Goal: Book appointment/travel/reservation

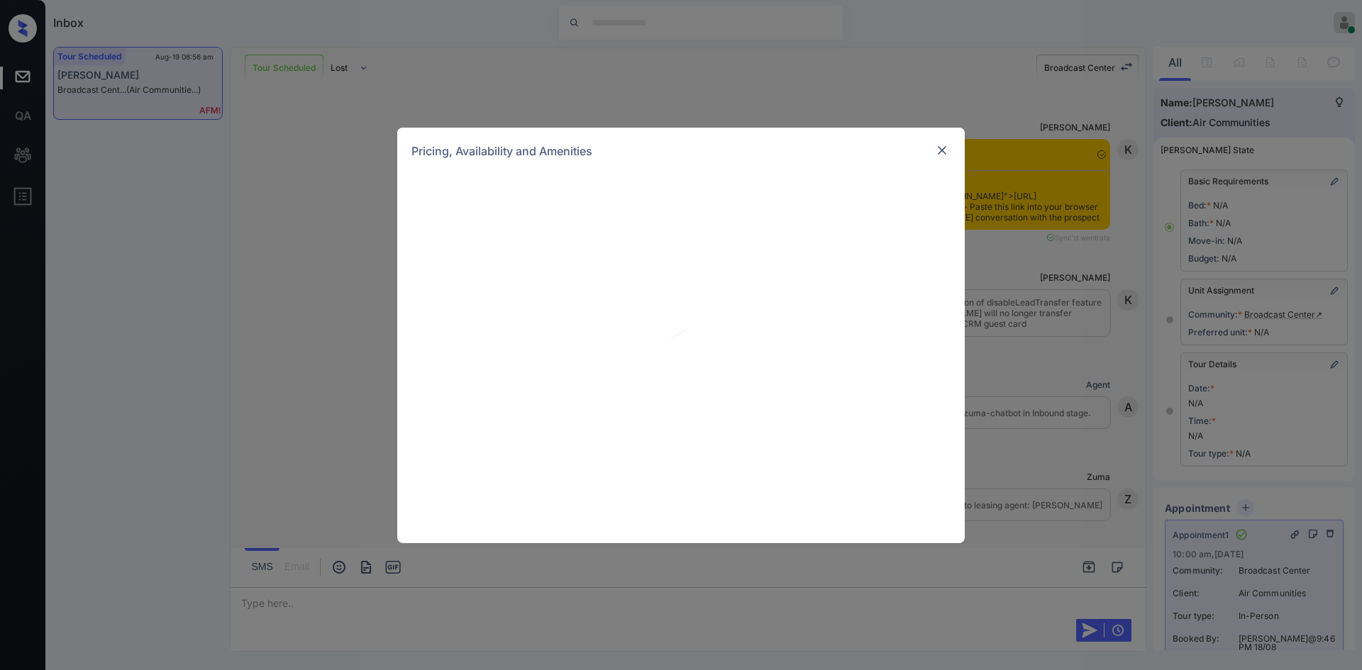
scroll to position [1854, 0]
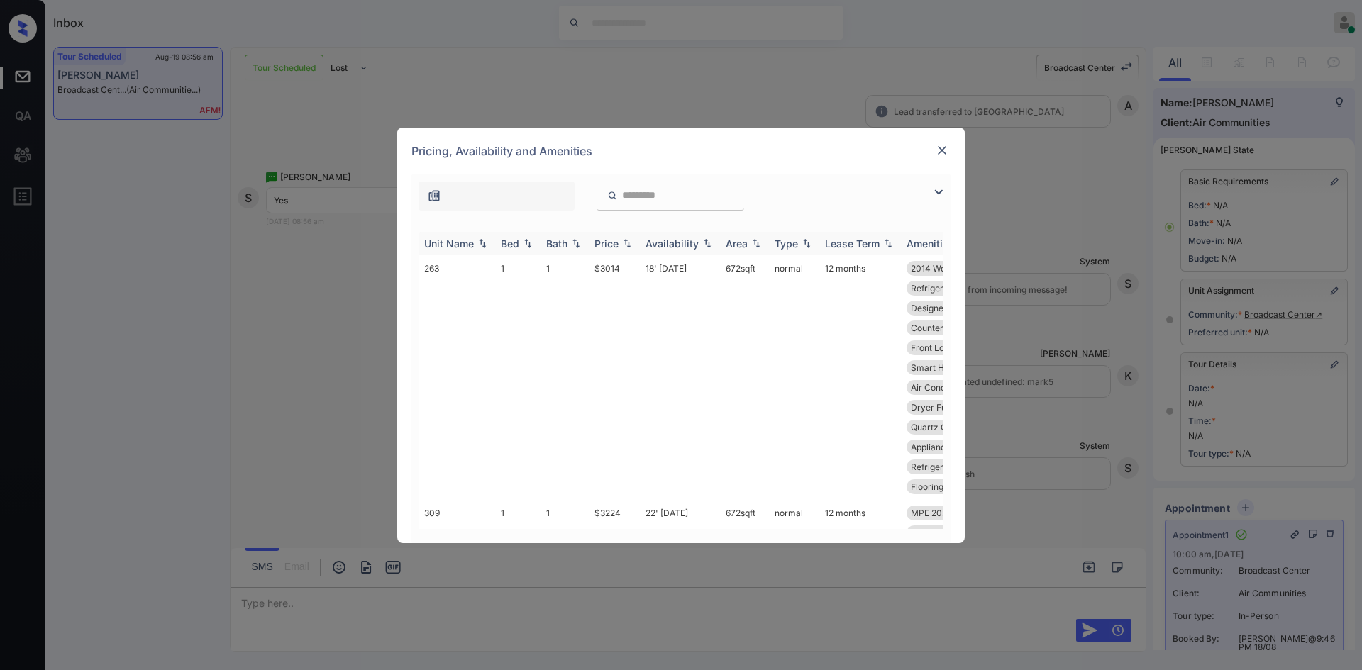
click at [611, 242] on div "Price" at bounding box center [606, 244] width 24 height 12
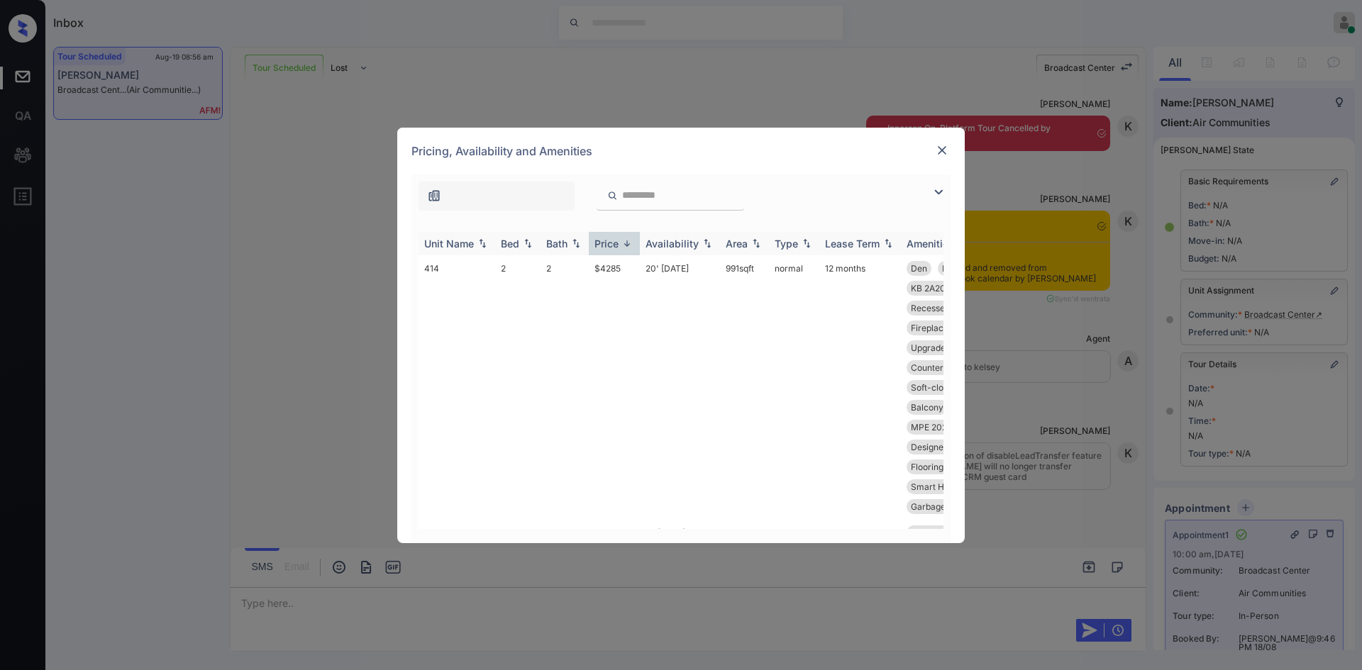
click at [611, 242] on div "Price" at bounding box center [606, 244] width 24 height 12
click at [613, 273] on td "$3014" at bounding box center [614, 377] width 51 height 245
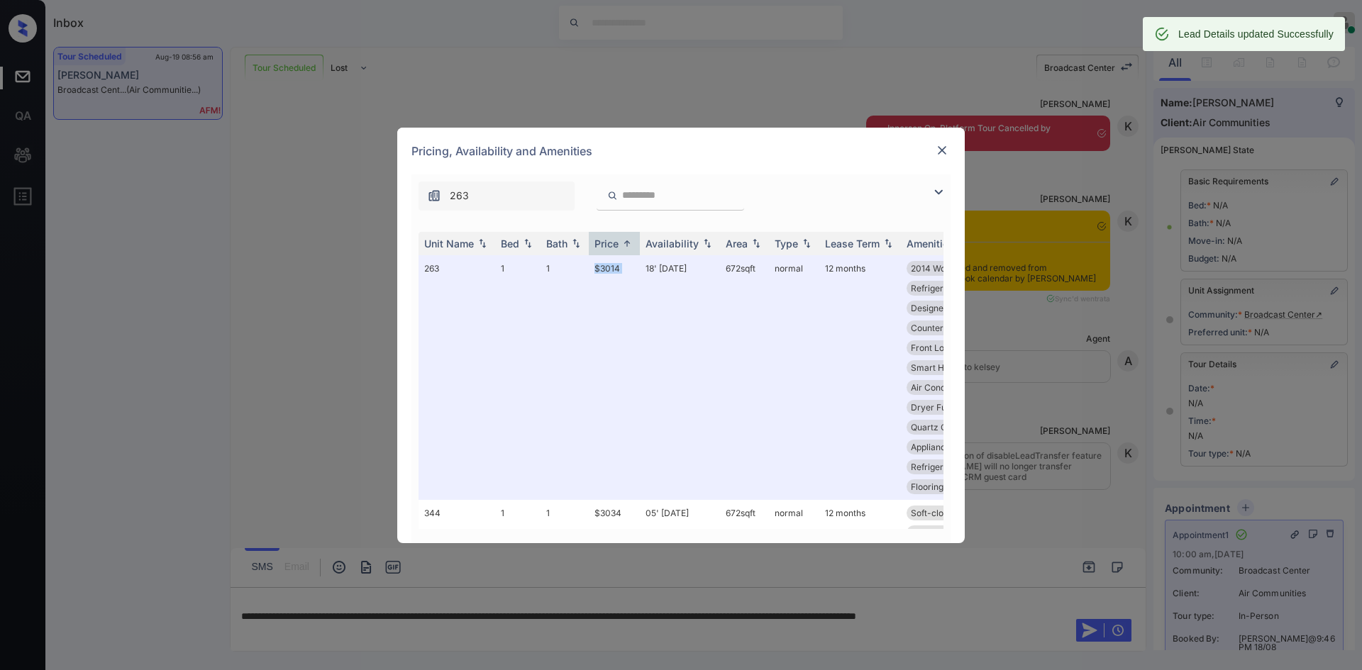
click at [942, 148] on img at bounding box center [942, 150] width 14 height 14
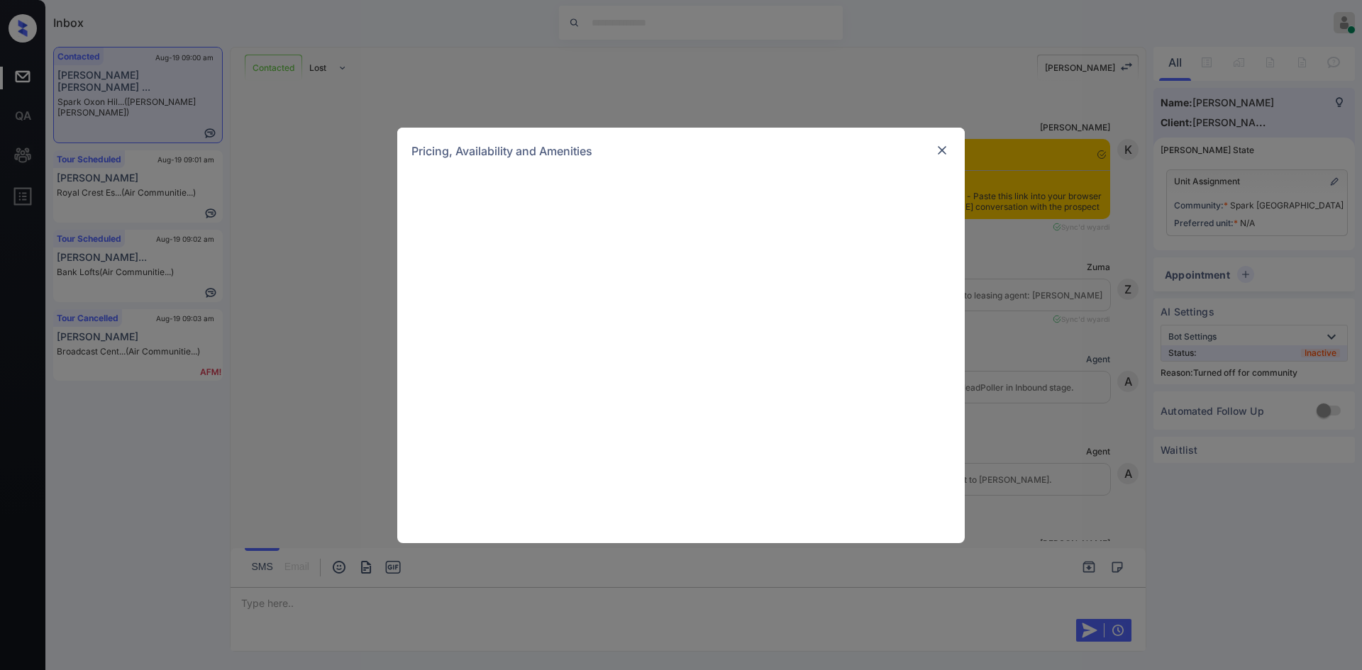
scroll to position [2056, 0]
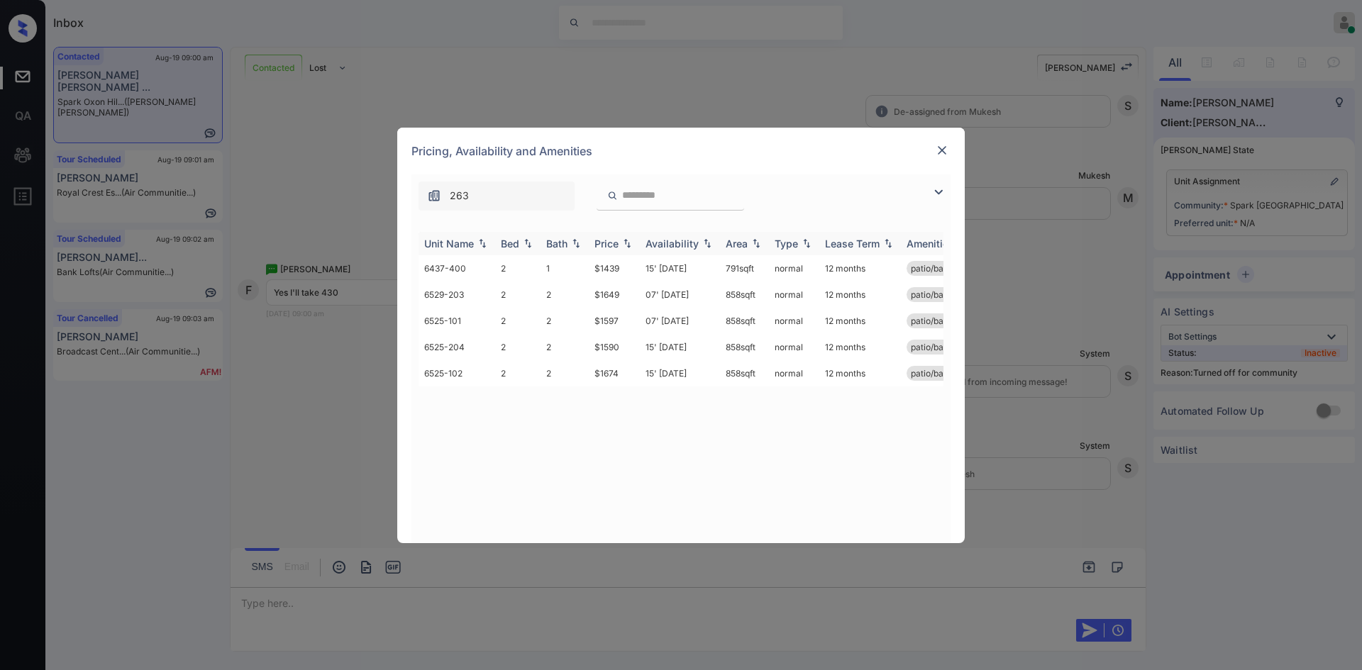
click at [613, 240] on div "Price" at bounding box center [606, 244] width 24 height 12
click at [607, 262] on td "$1439" at bounding box center [614, 268] width 51 height 26
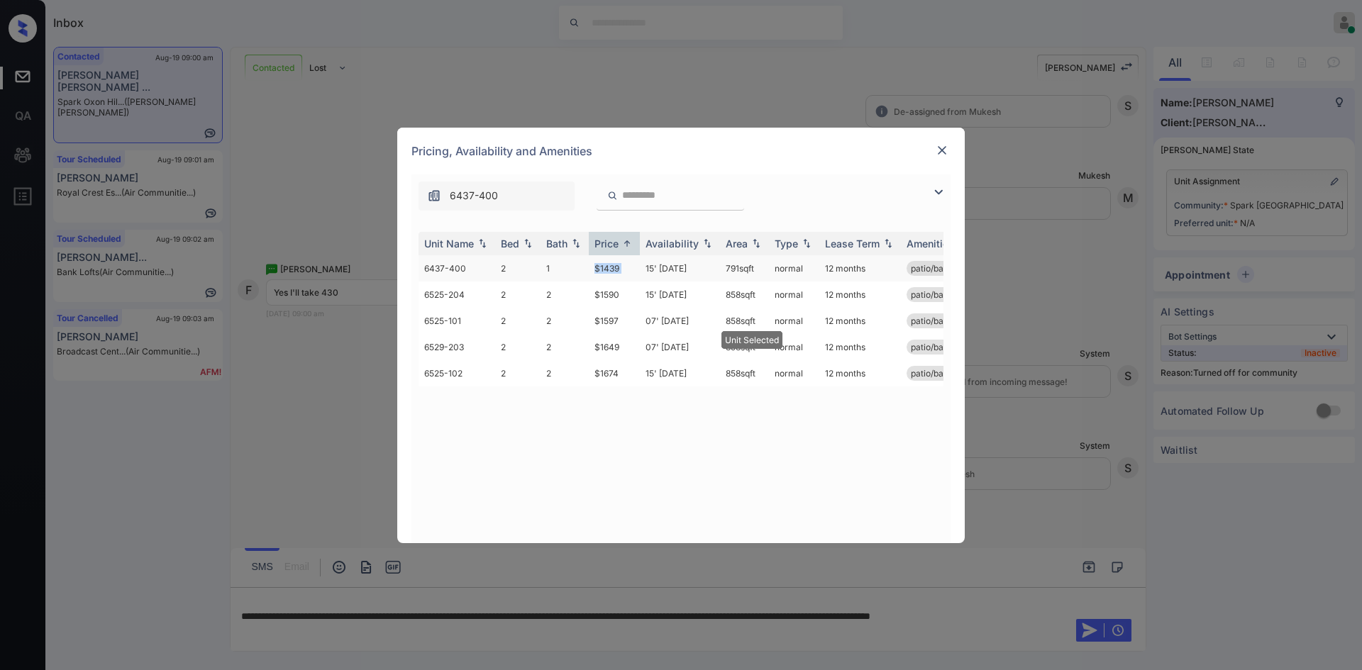
click at [607, 262] on td "$1439" at bounding box center [614, 268] width 51 height 26
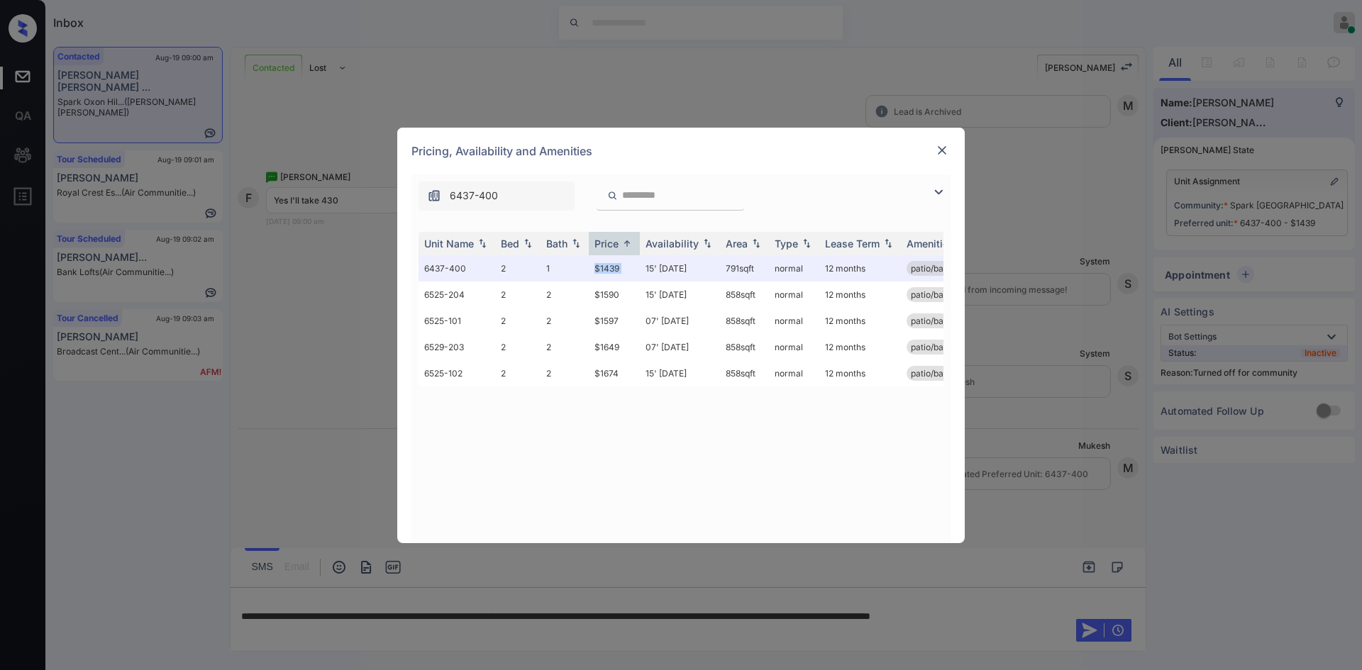
click at [941, 153] on img at bounding box center [942, 150] width 14 height 14
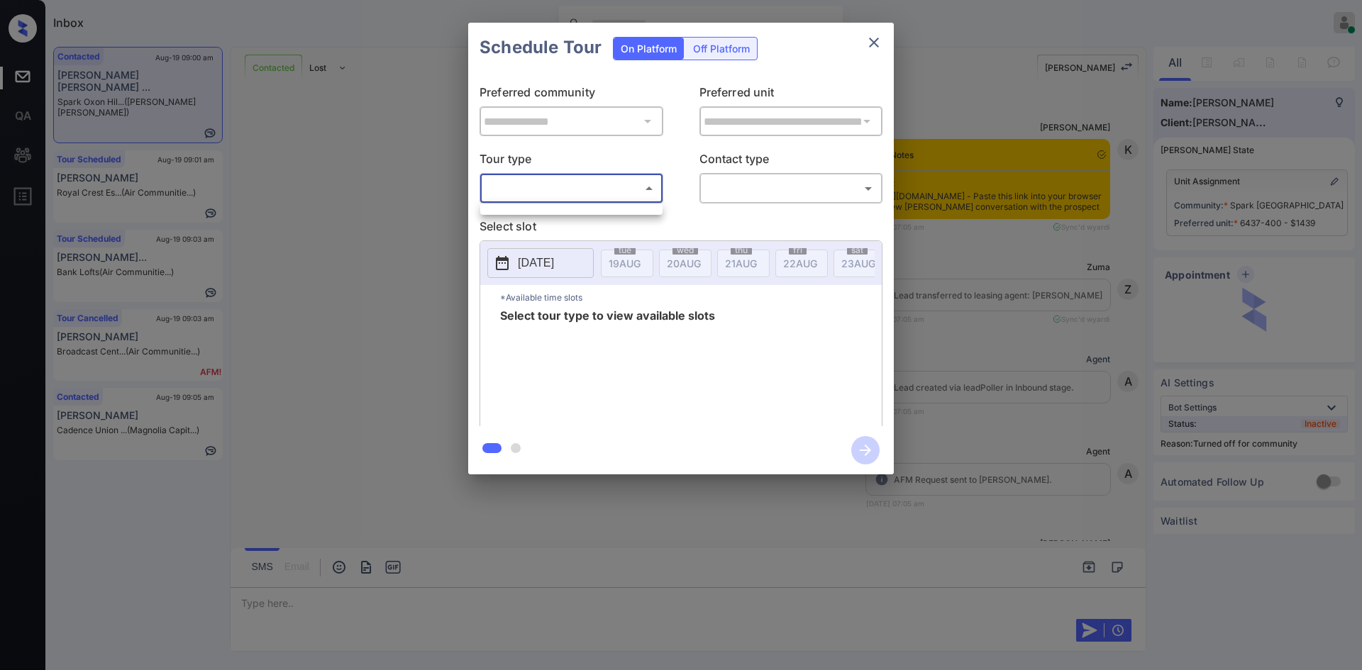
scroll to position [2243, 0]
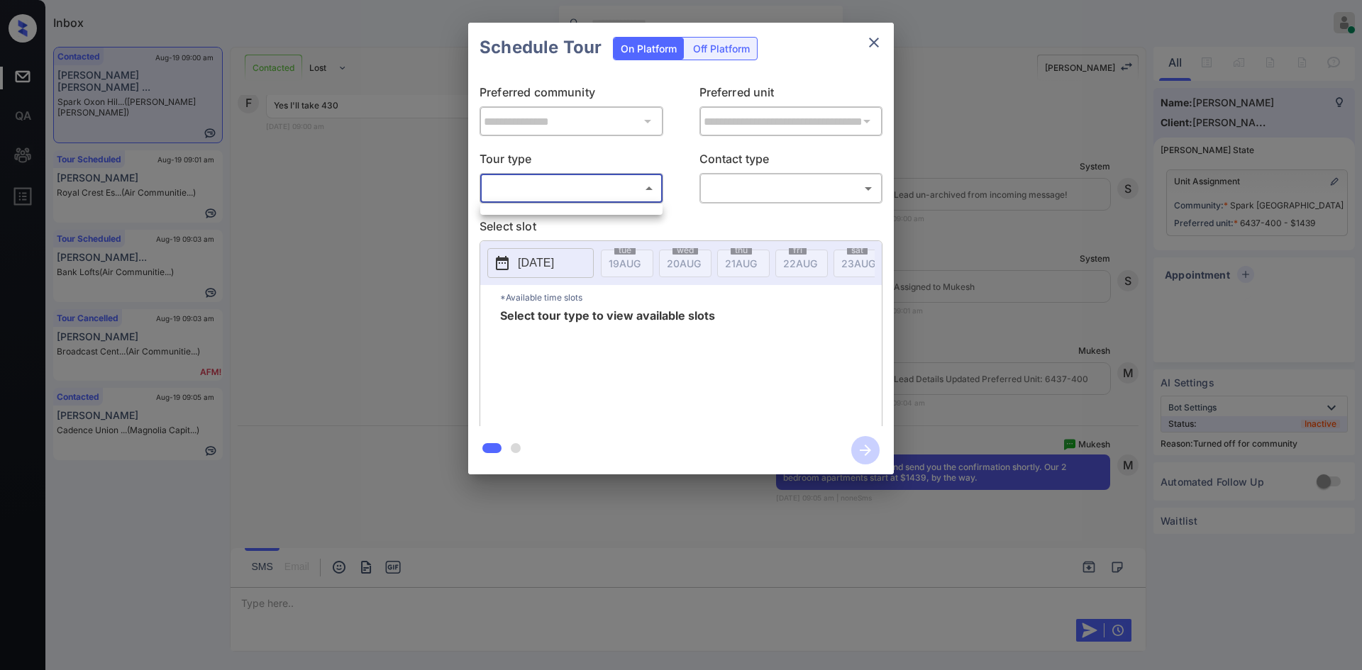
click at [548, 212] on div at bounding box center [571, 209] width 182 height 11
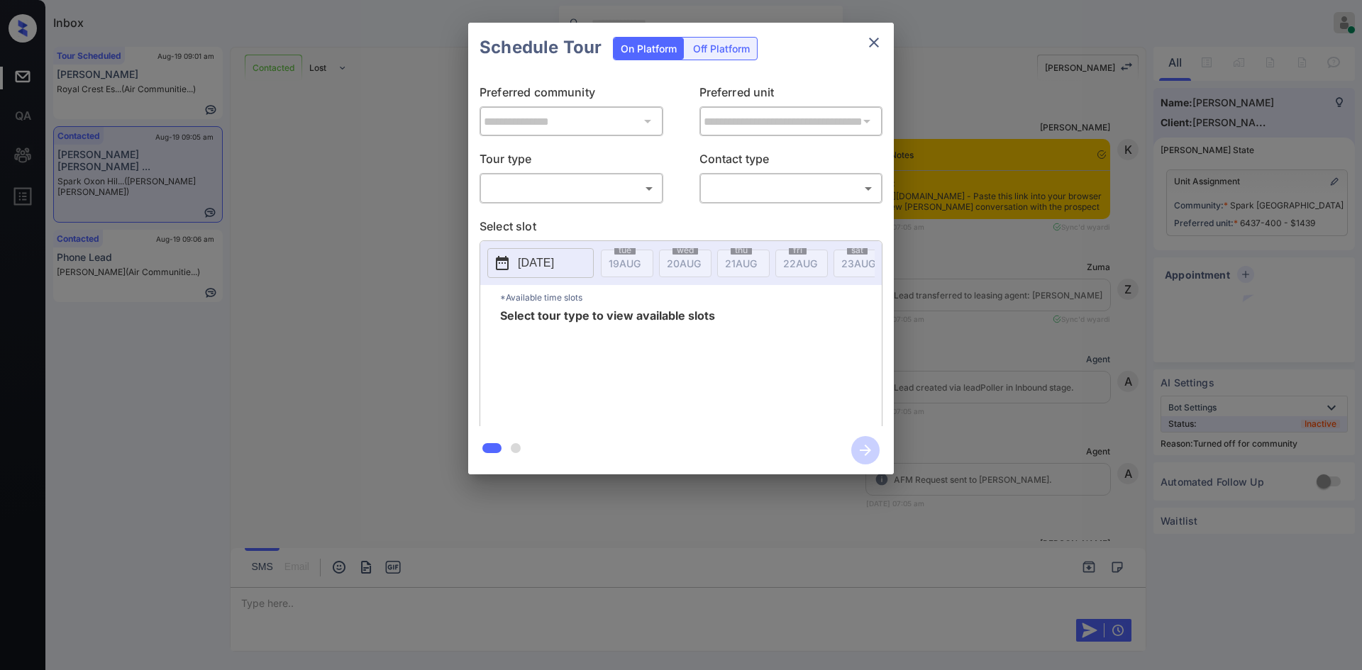
scroll to position [2421, 0]
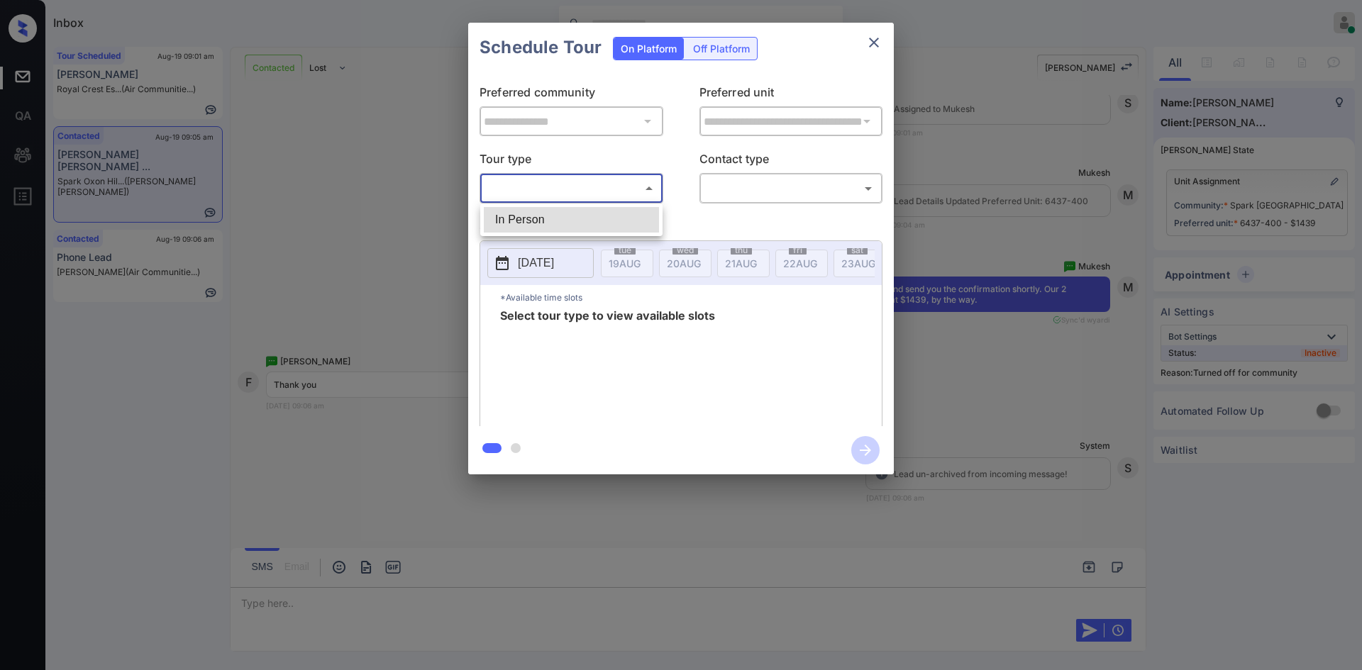
click at [584, 178] on body "Inbox Mukesh Online Set yourself offline Set yourself on break Profile Switch t…" at bounding box center [681, 335] width 1362 height 670
click at [555, 211] on li "In Person" at bounding box center [571, 220] width 175 height 26
type input "********"
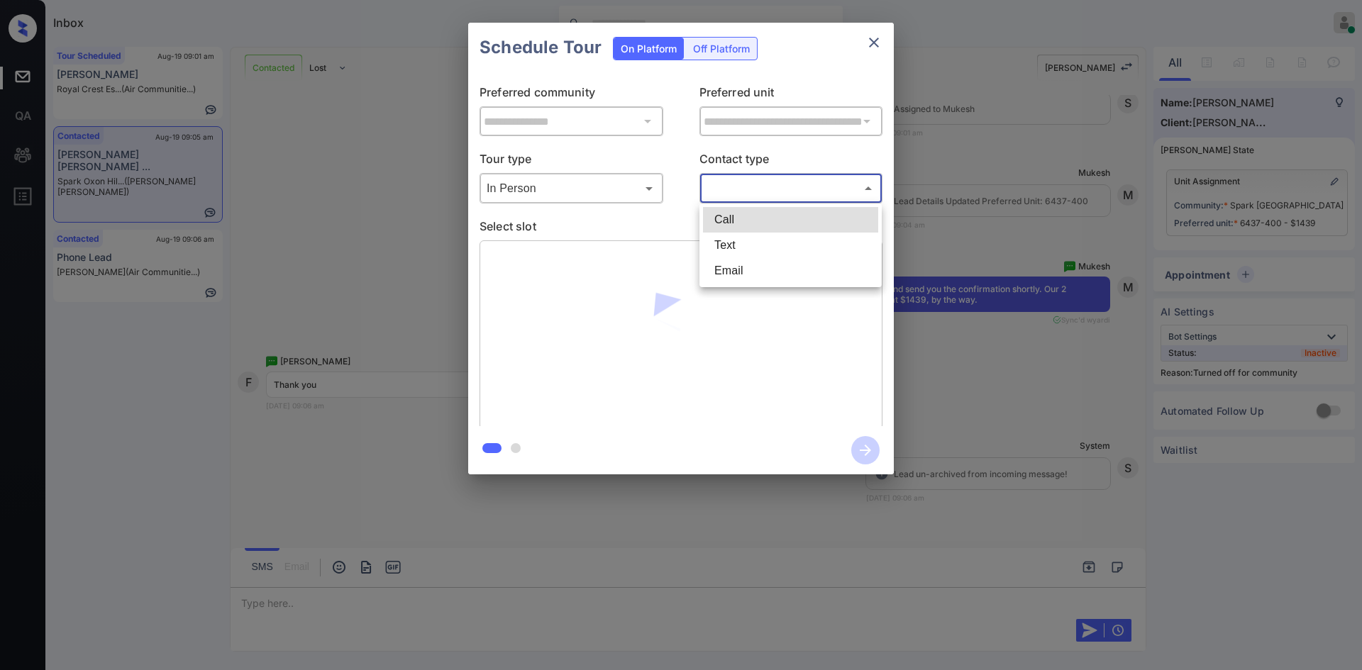
drag, startPoint x: 787, startPoint y: 190, endPoint x: 755, endPoint y: 241, distance: 60.6
click at [755, 241] on body "Inbox Mukesh Online Set yourself offline Set yourself on break Profile Switch t…" at bounding box center [681, 335] width 1362 height 670
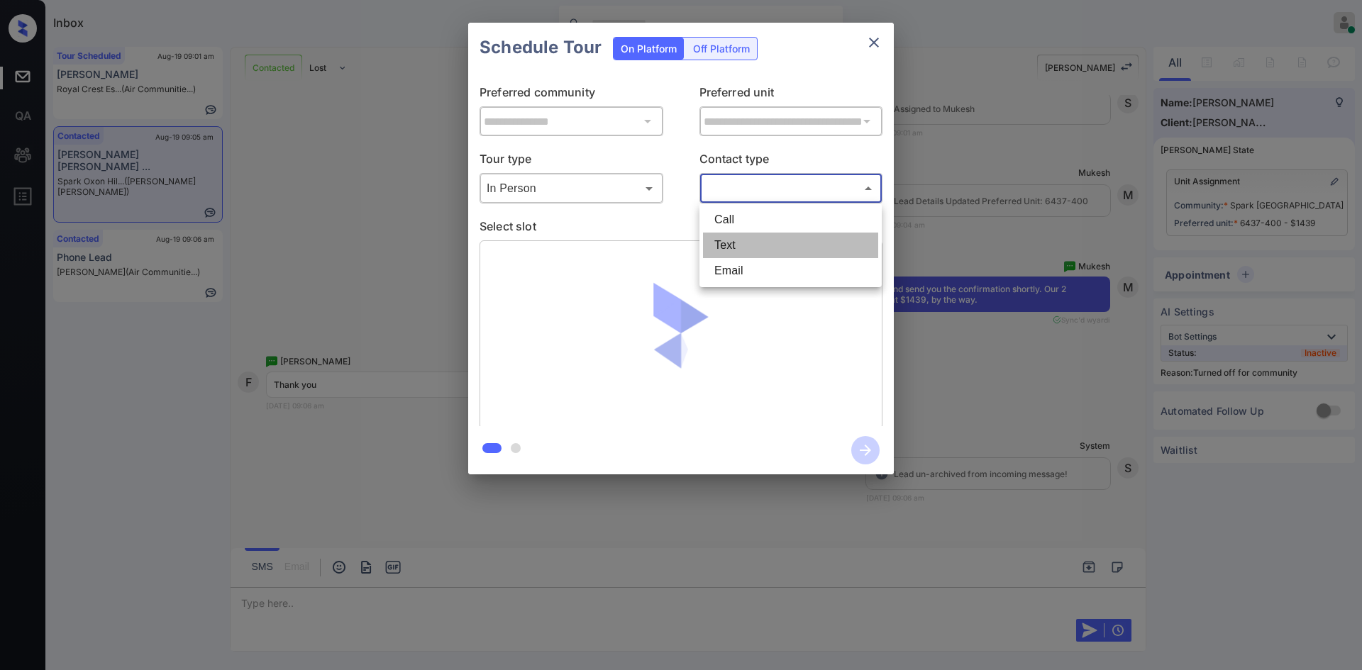
click at [755, 241] on li "Text" at bounding box center [790, 246] width 175 height 26
type input "****"
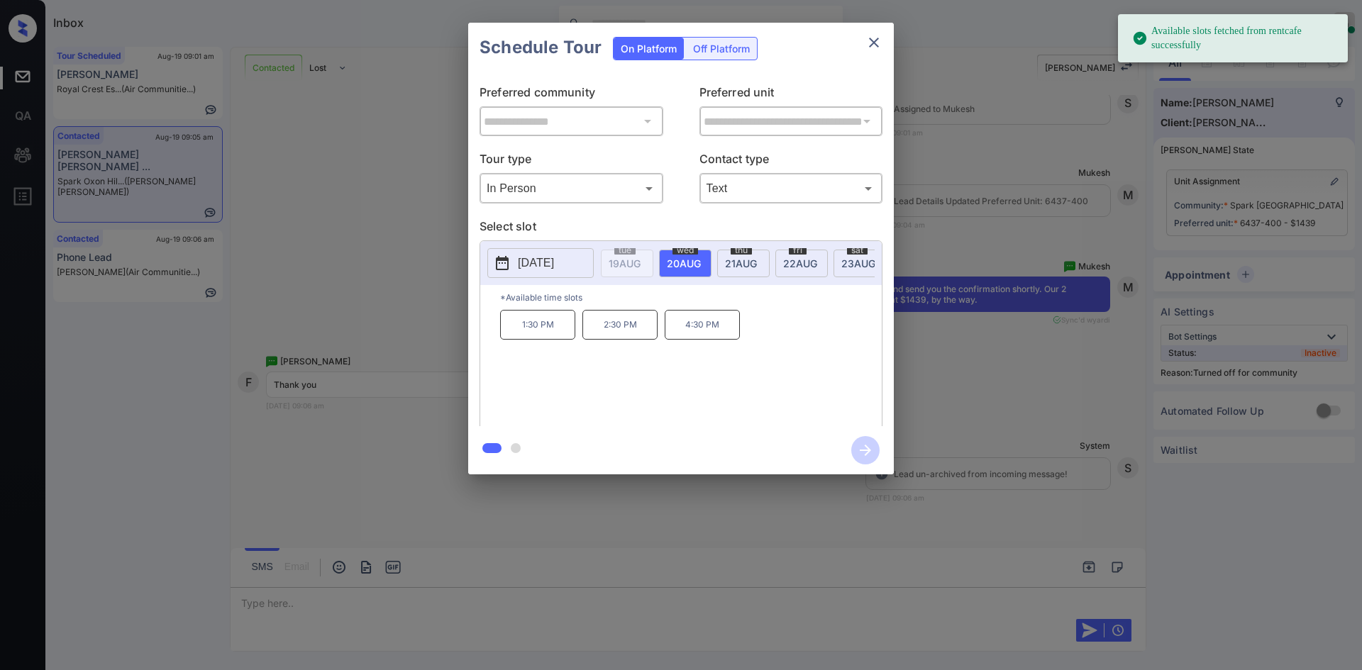
click at [698, 335] on p "4:30 PM" at bounding box center [702, 325] width 75 height 30
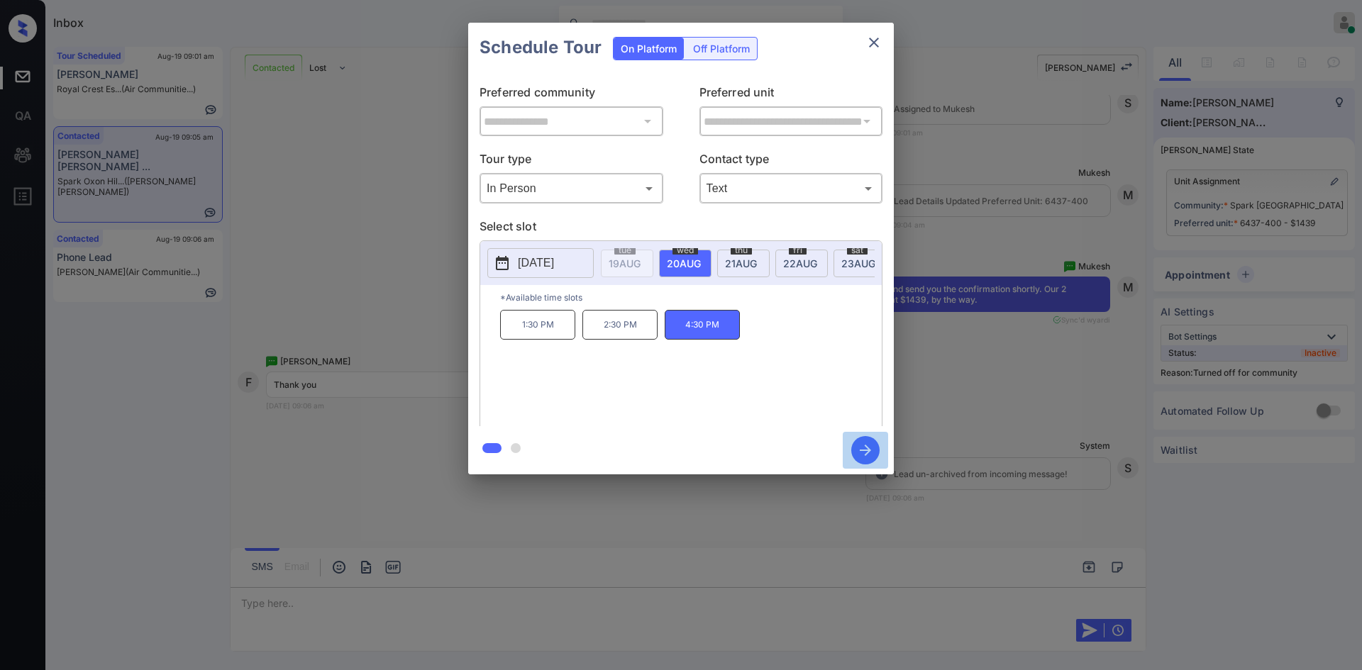
click at [863, 446] on icon "button" at bounding box center [865, 450] width 28 height 28
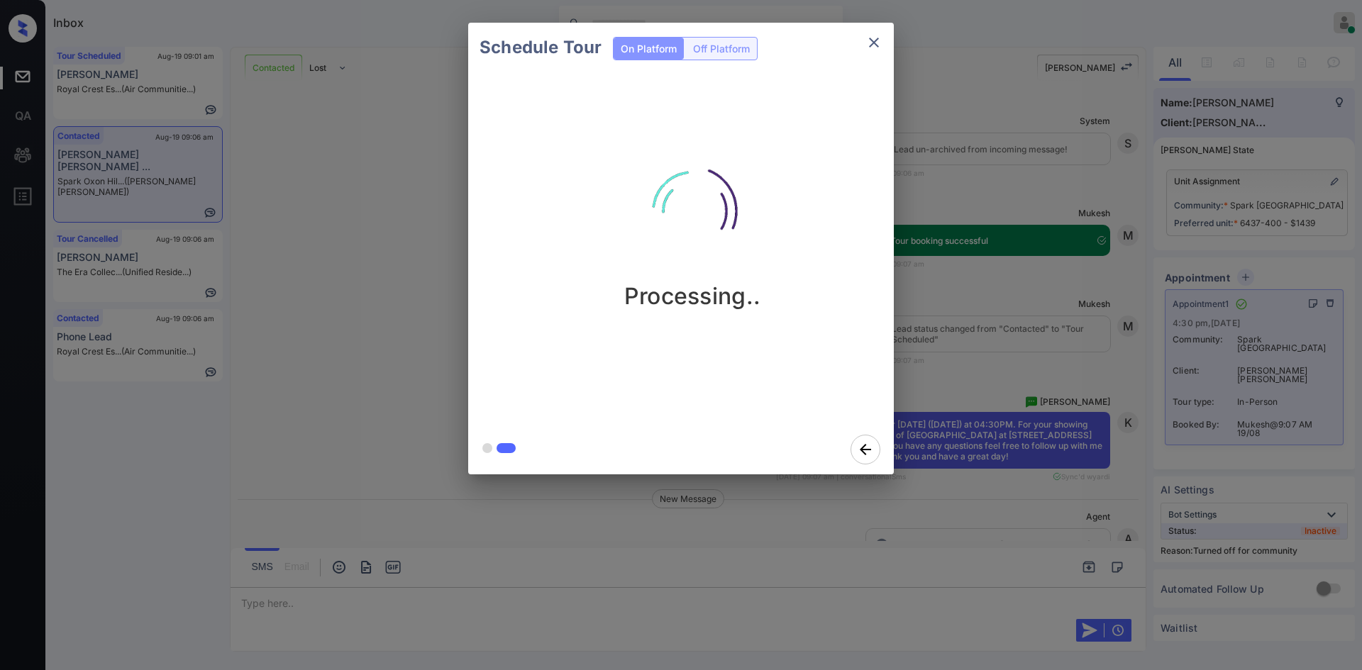
scroll to position [2817, 0]
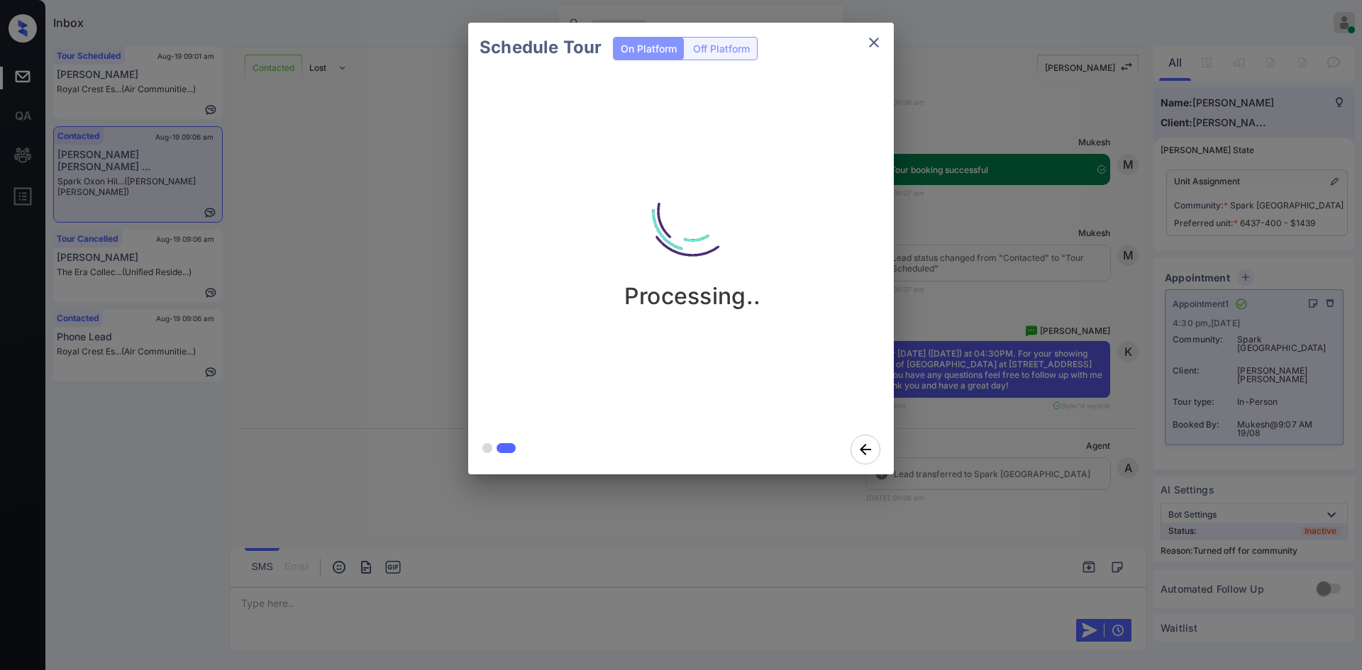
click at [1021, 242] on div "Schedule Tour On Platform Off Platform Processing.." at bounding box center [681, 248] width 1362 height 497
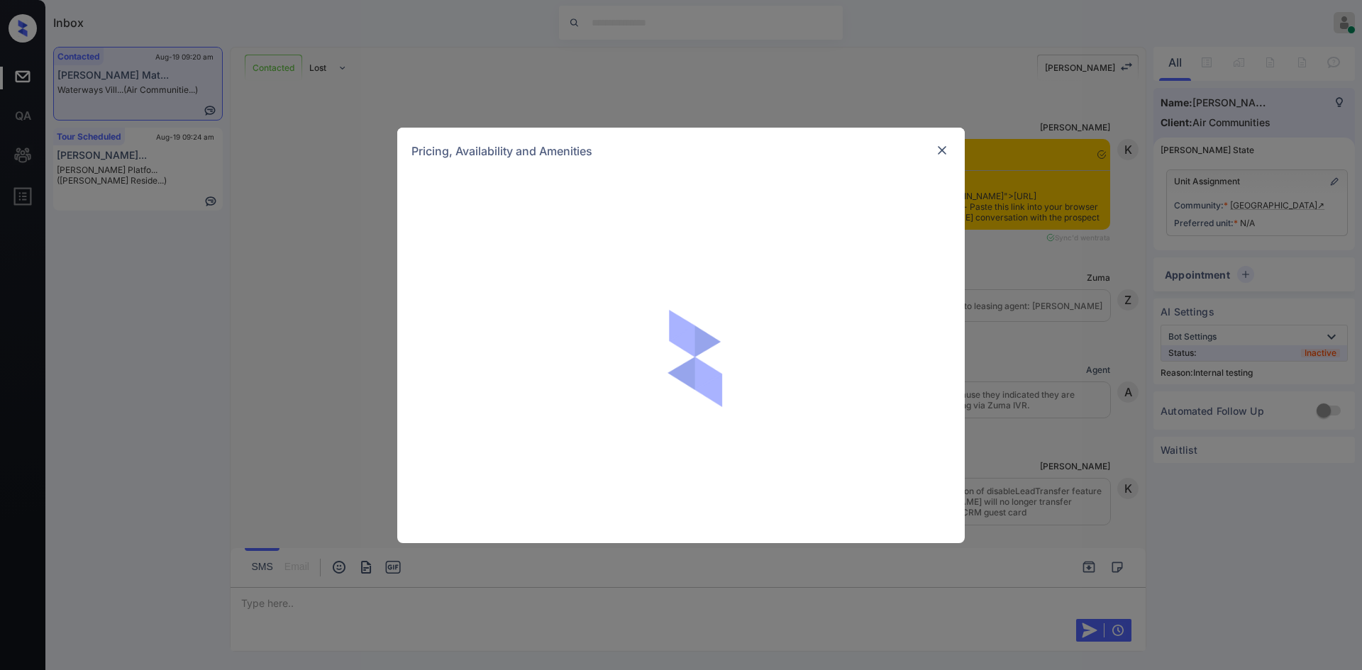
scroll to position [5145, 0]
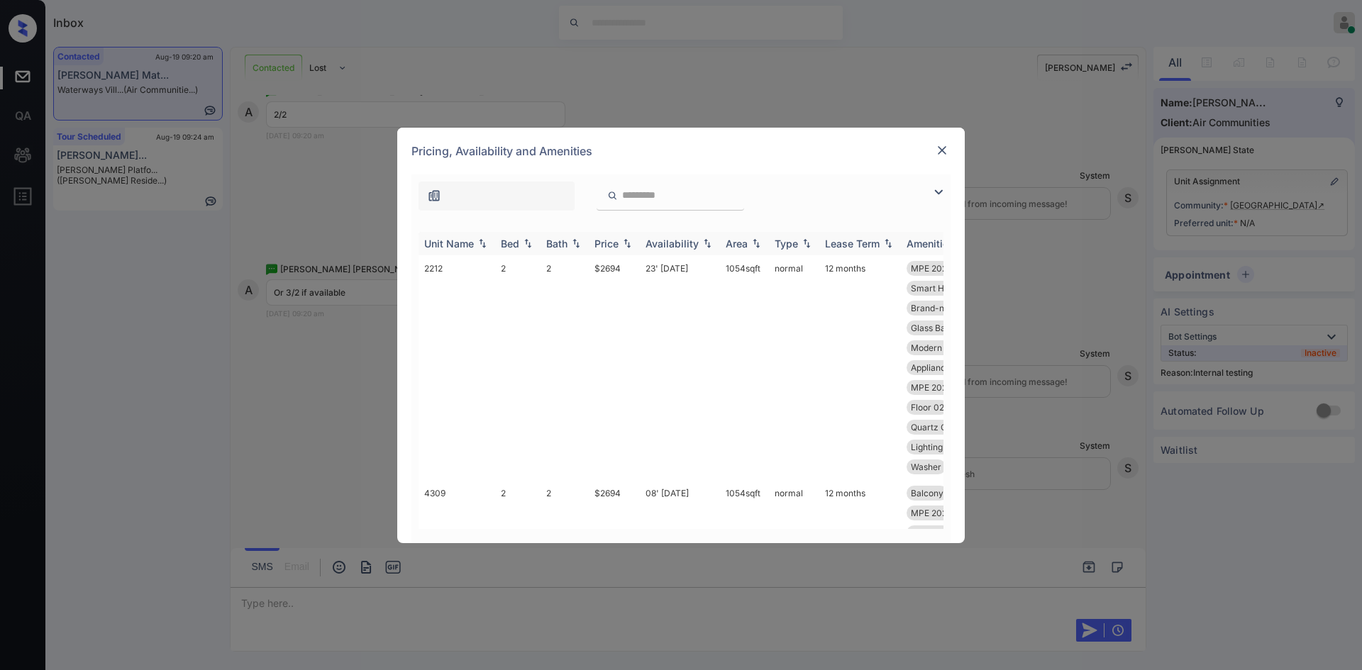
click at [604, 238] on div "Price" at bounding box center [606, 244] width 24 height 12
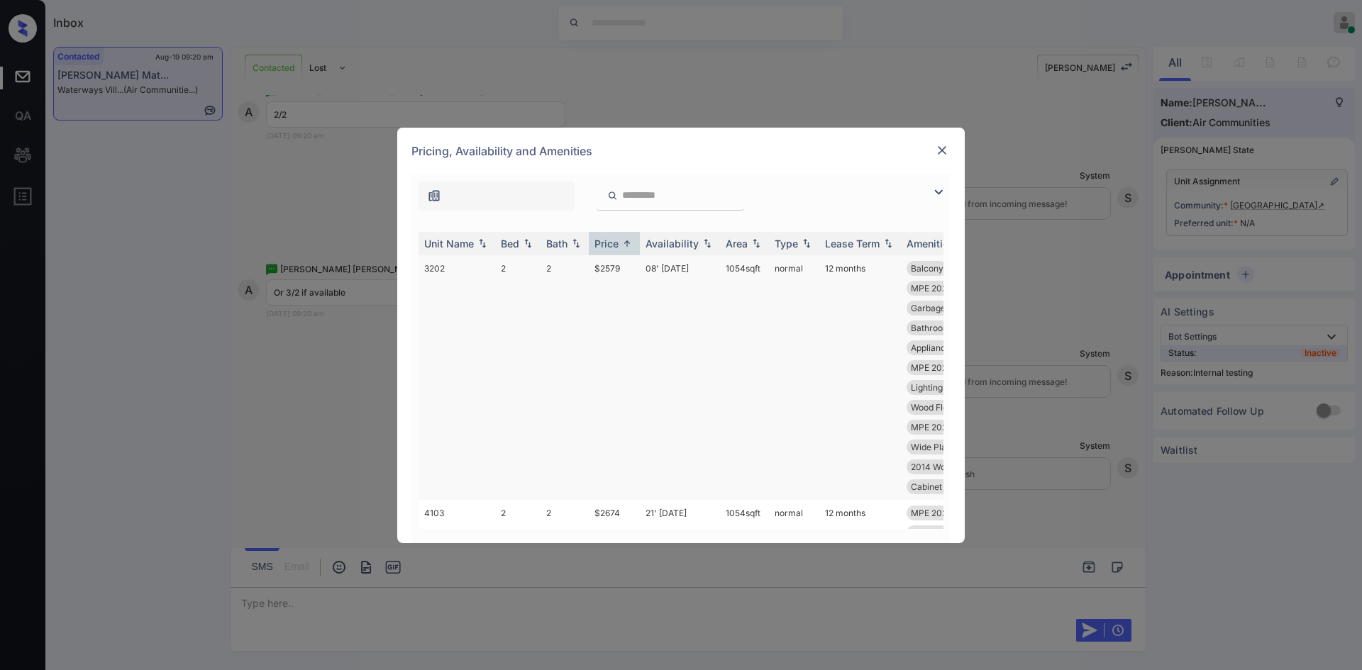
click at [608, 267] on td "$2579" at bounding box center [614, 377] width 51 height 245
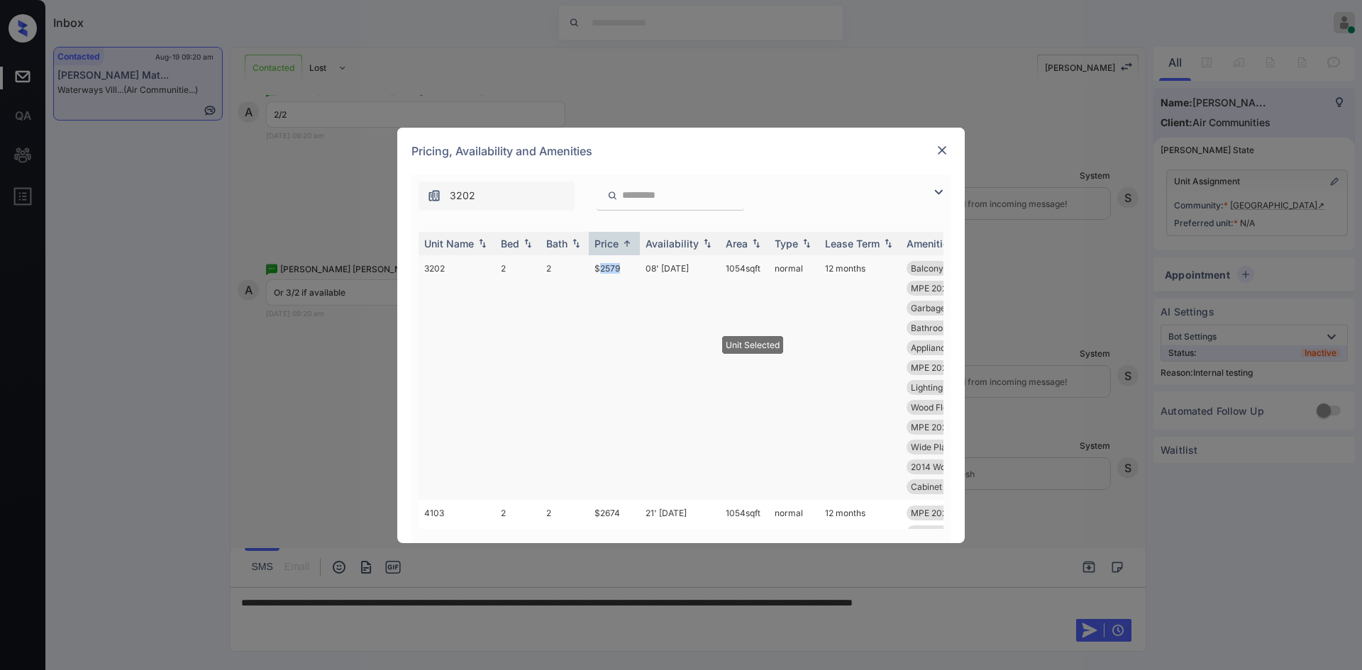
click at [608, 267] on td "$2579" at bounding box center [614, 377] width 51 height 245
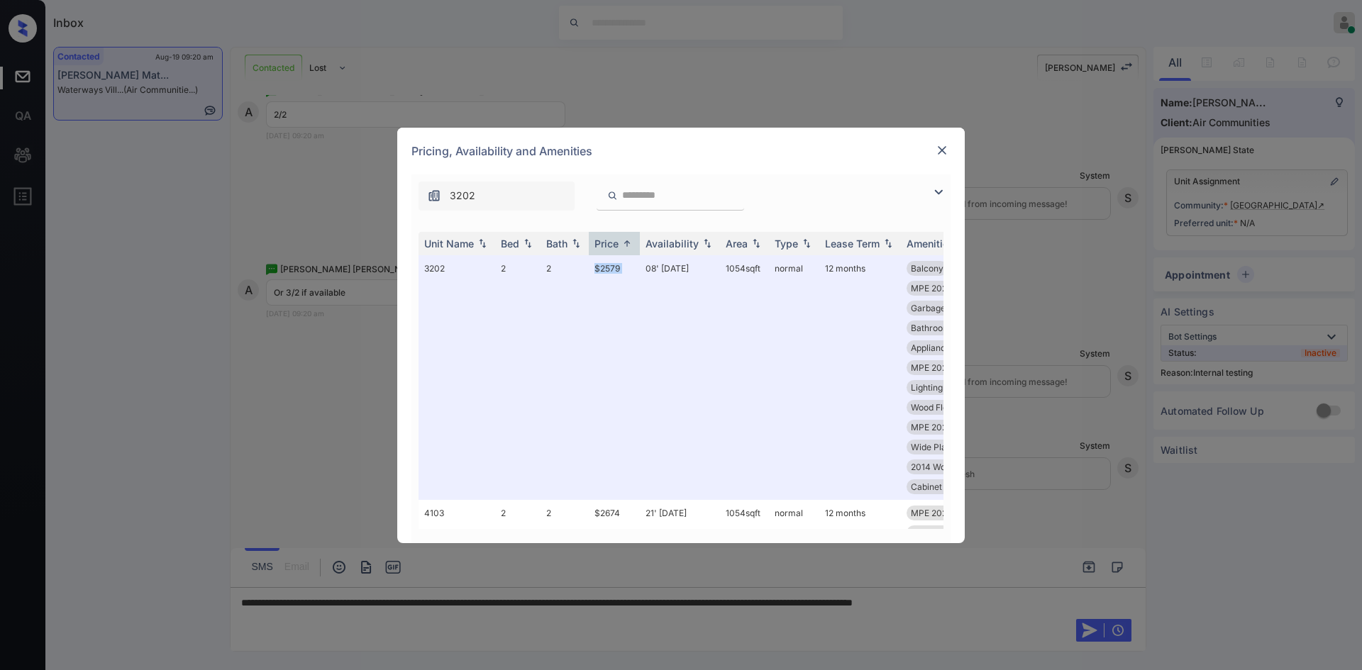
click at [941, 151] on img at bounding box center [942, 150] width 14 height 14
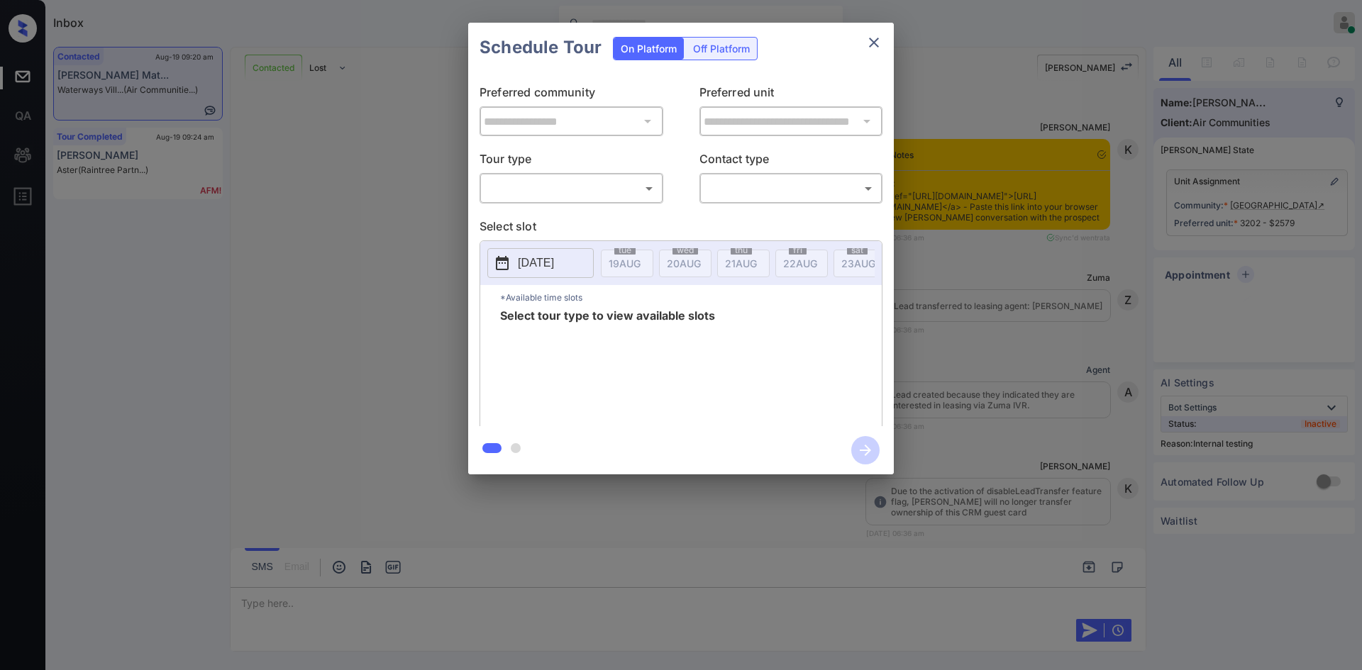
scroll to position [5237, 0]
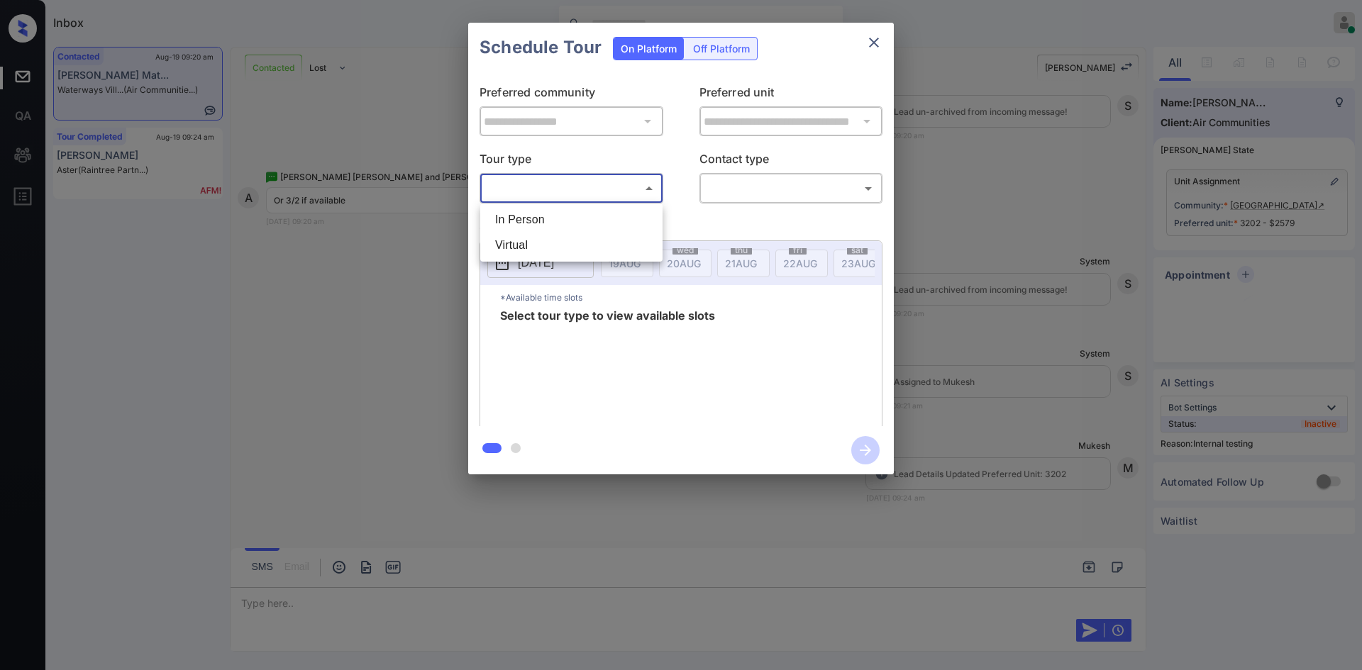
drag, startPoint x: 570, startPoint y: 183, endPoint x: 530, endPoint y: 215, distance: 51.5
click at [530, 215] on body "Inbox Mukesh Online Set yourself offline Set yourself on break Profile Switch t…" at bounding box center [681, 335] width 1362 height 670
click at [530, 215] on li "In Person" at bounding box center [571, 220] width 175 height 26
type input "********"
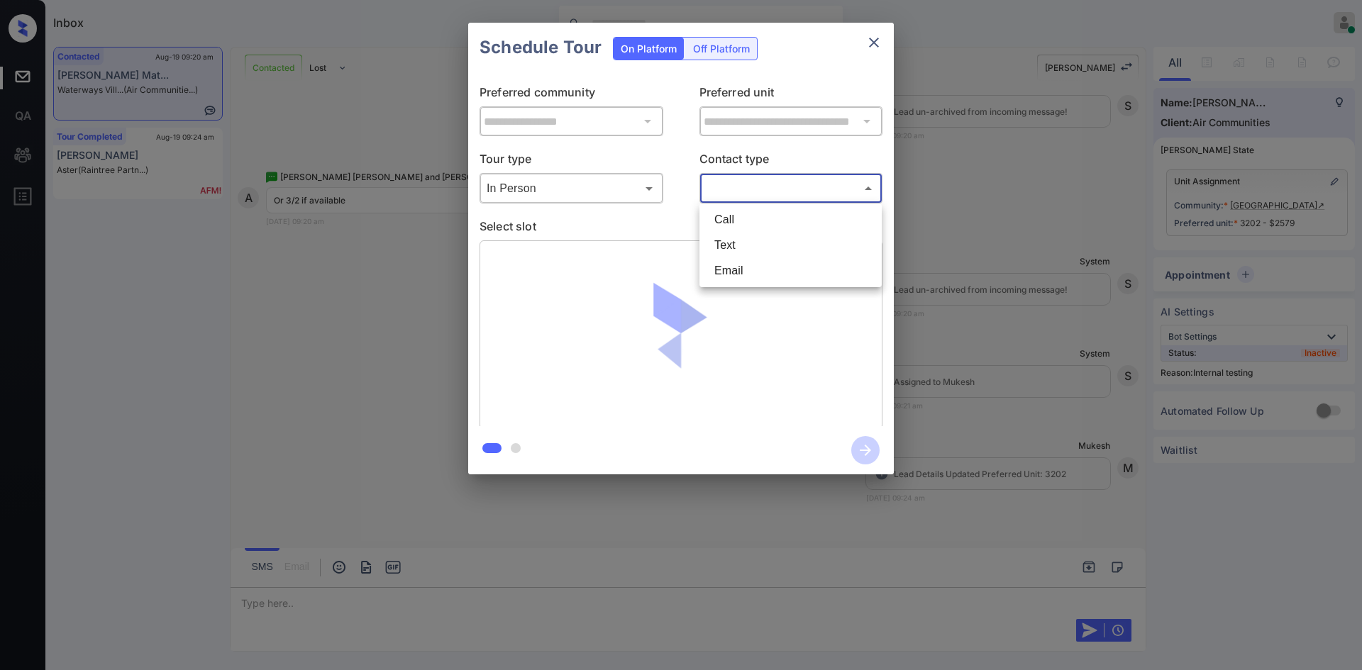
click at [757, 182] on body "Inbox Mukesh Online Set yourself offline Set yourself on break Profile Switch t…" at bounding box center [681, 335] width 1362 height 670
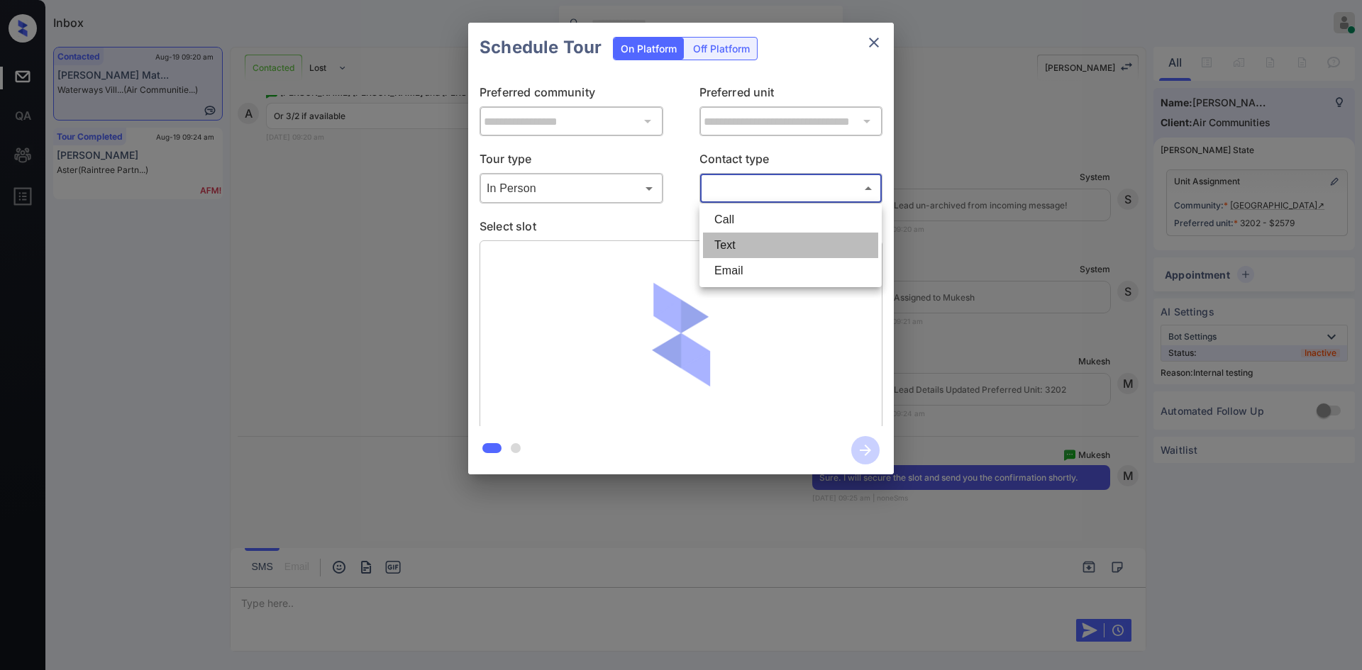
click at [735, 245] on li "Text" at bounding box center [790, 246] width 175 height 26
type input "****"
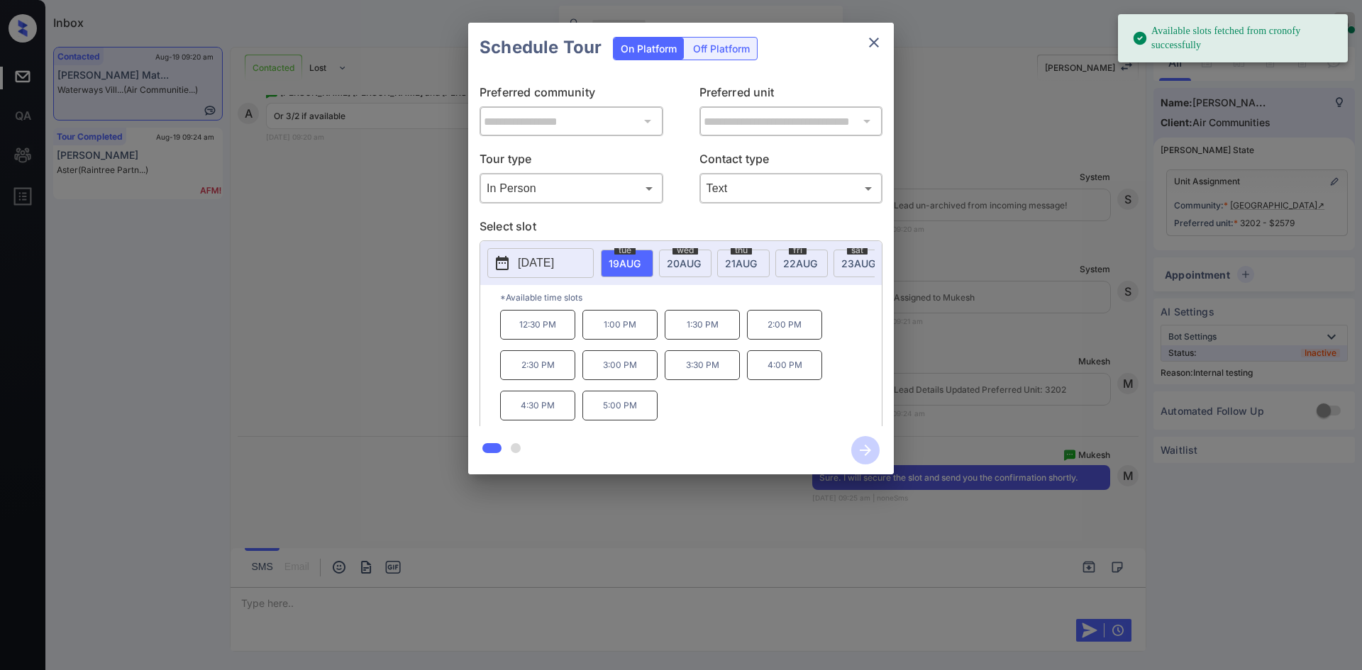
click at [640, 262] on span "23 AUG" at bounding box center [625, 263] width 32 height 12
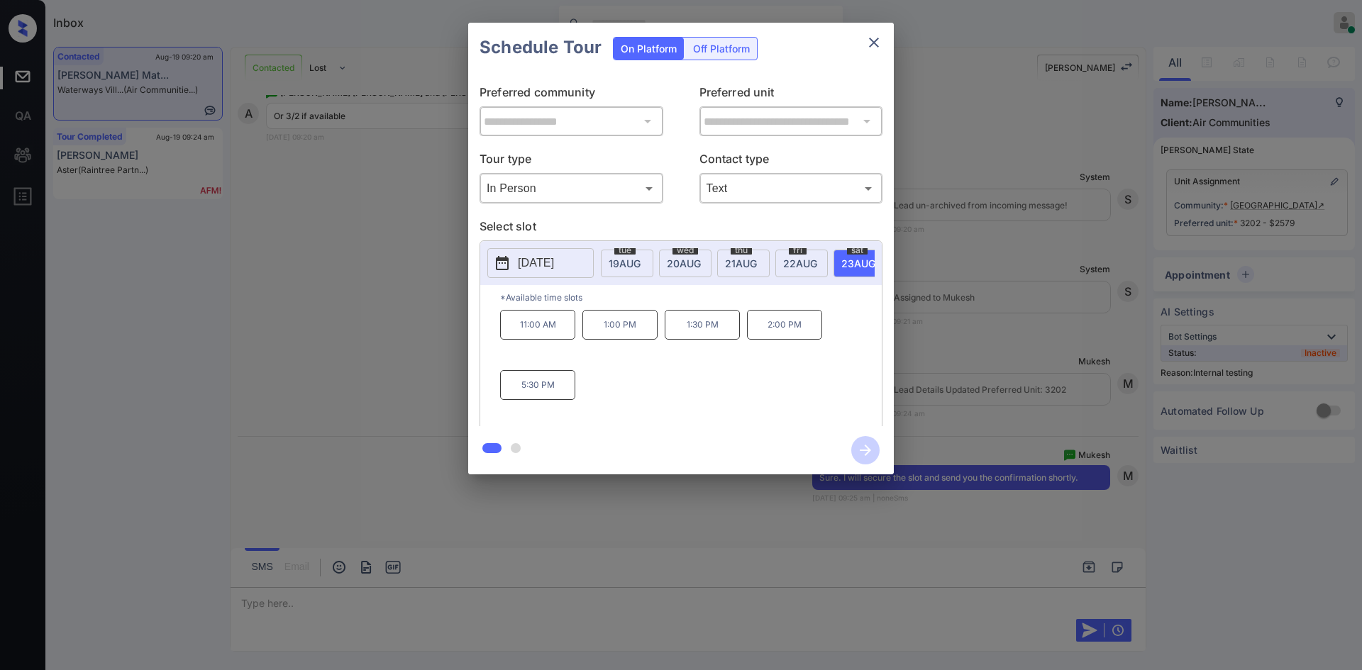
click at [619, 335] on p "1:00 PM" at bounding box center [619, 325] width 75 height 30
click at [870, 456] on icon "button" at bounding box center [865, 450] width 28 height 28
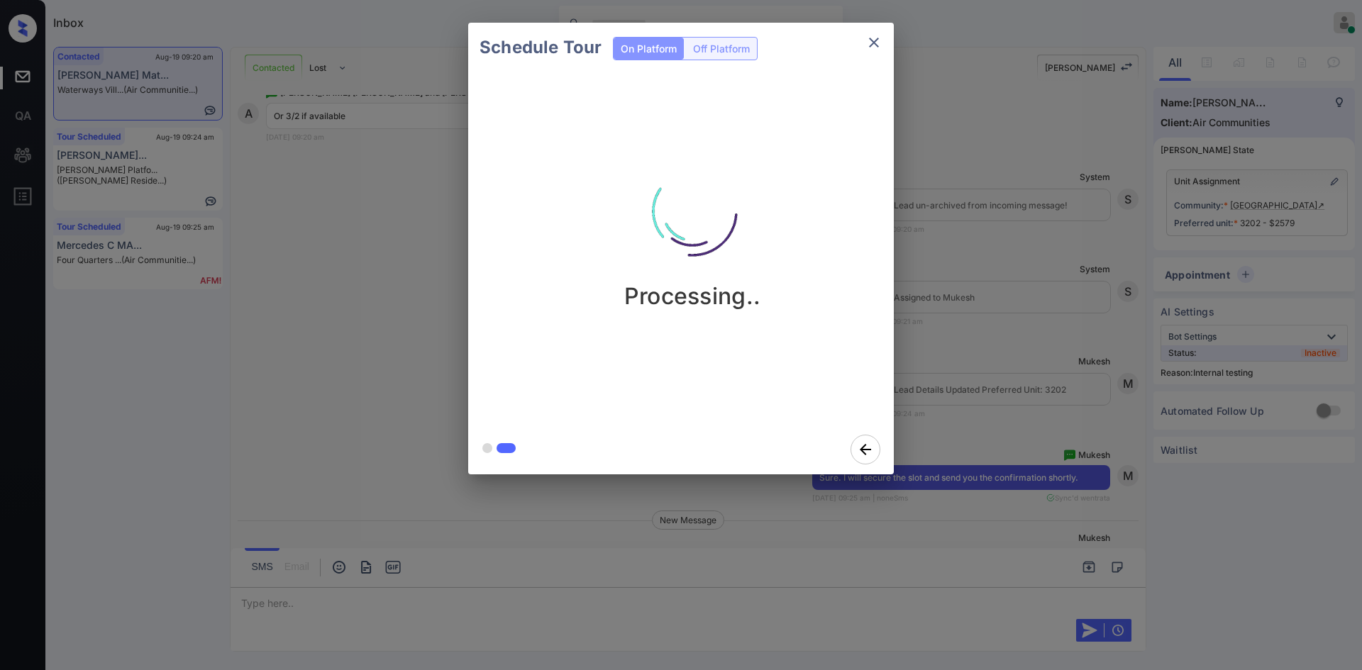
scroll to position [5649, 0]
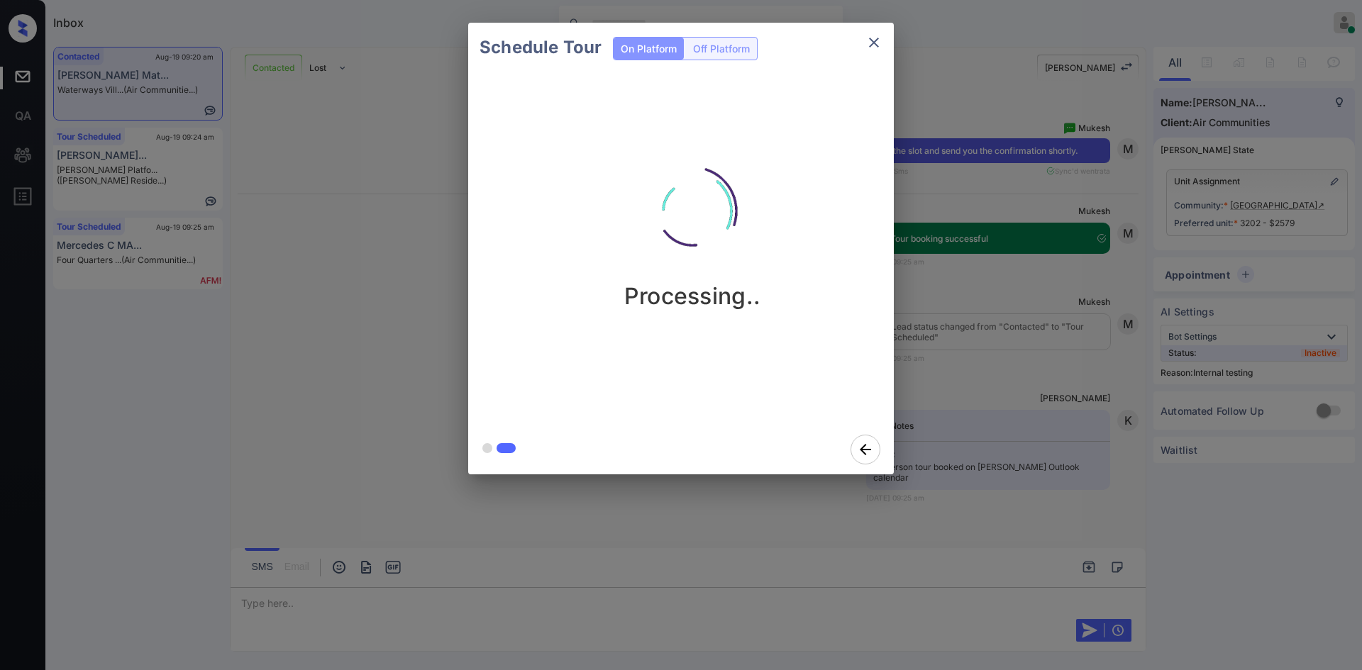
click at [966, 222] on div "Schedule Tour On Platform Off Platform Processing.." at bounding box center [681, 248] width 1362 height 497
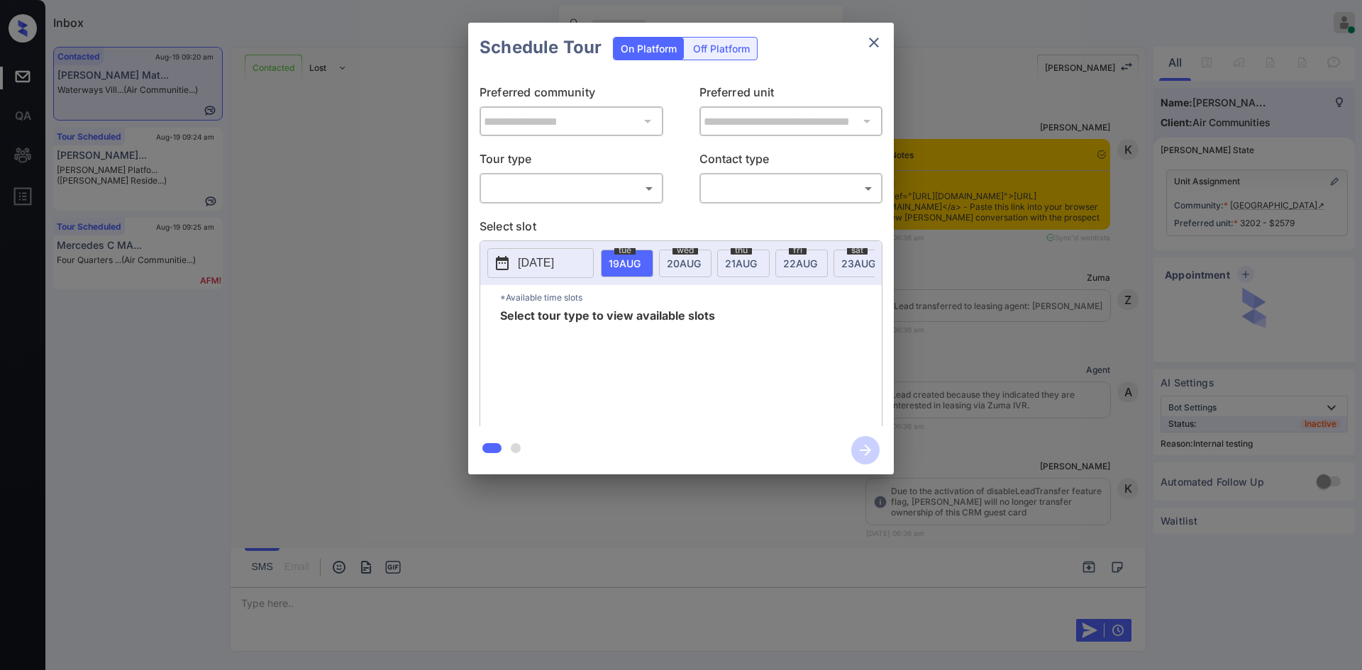
scroll to position [5797, 0]
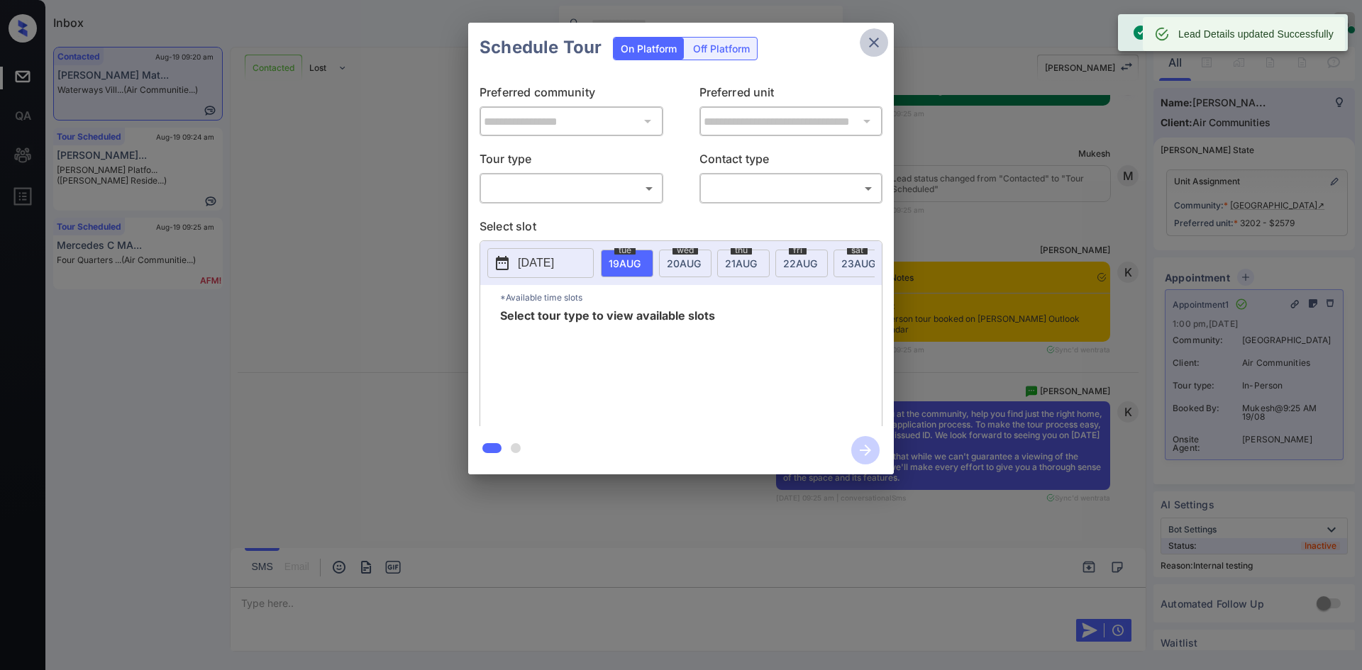
click at [868, 40] on icon "close" at bounding box center [873, 42] width 17 height 17
